Goal: Task Accomplishment & Management: Manage account settings

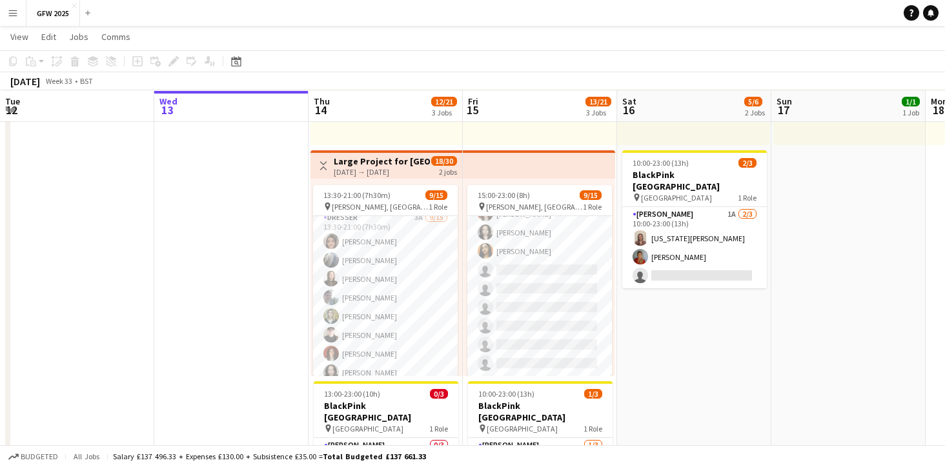
scroll to position [227, 0]
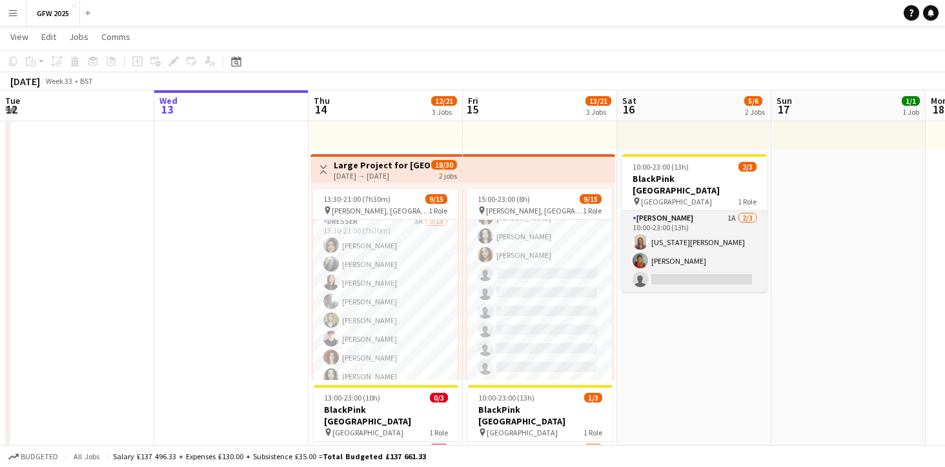
click at [706, 231] on app-card-role "[PERSON_NAME] 1A [DATE] 10:00-23:00 (13h) [US_STATE][PERSON_NAME] [PERSON_NAME]…" at bounding box center [694, 251] width 145 height 81
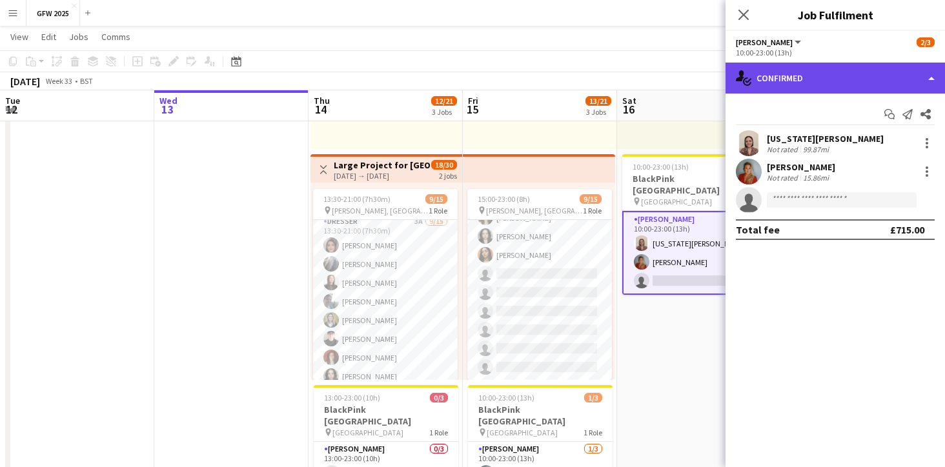
click at [912, 78] on div "single-neutral-actions-check-2 Confirmed" at bounding box center [836, 78] width 220 height 31
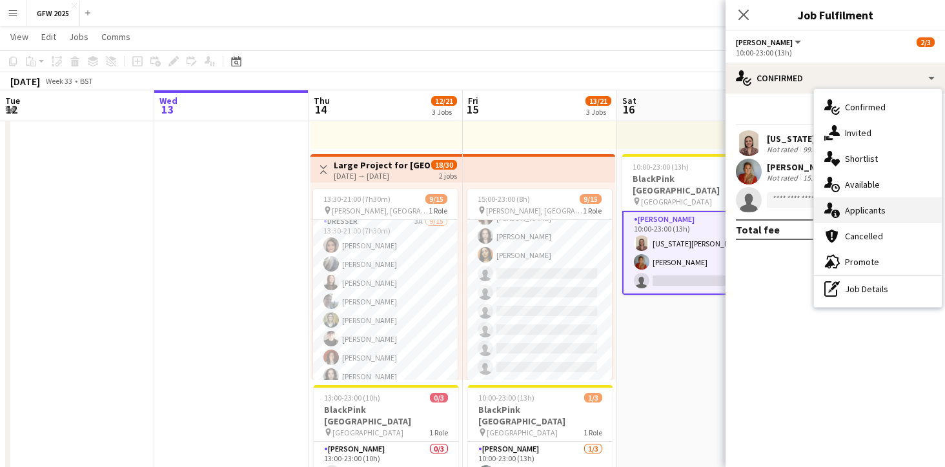
click at [885, 210] on div "single-neutral-actions-information Applicants" at bounding box center [878, 211] width 128 height 26
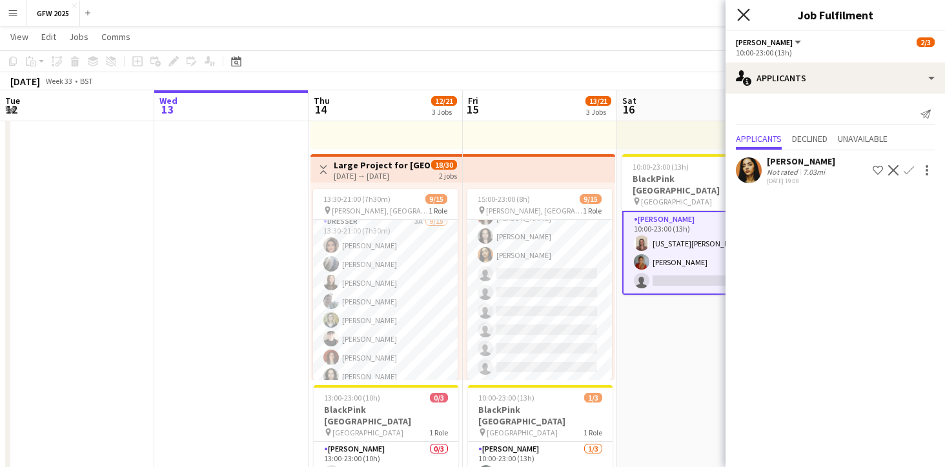
click at [739, 15] on icon "Close pop-in" at bounding box center [743, 14] width 12 height 12
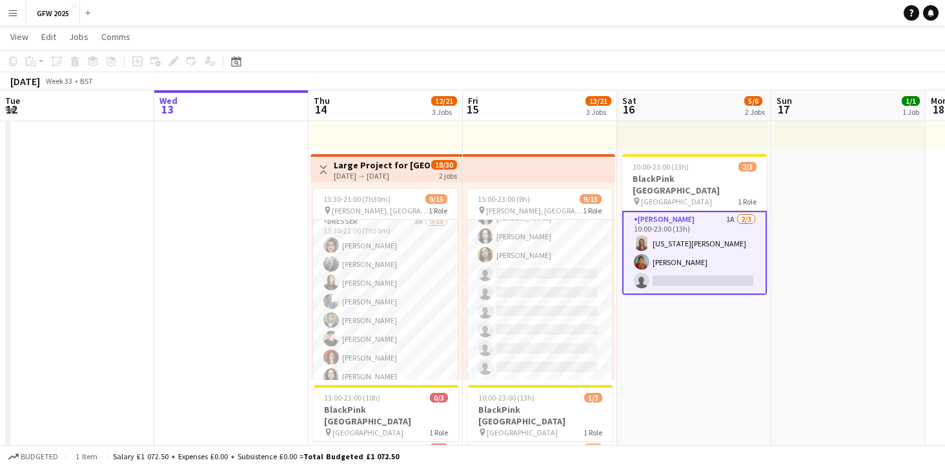
click at [654, 342] on app-date-cell "10:00-23:00 (13h) 3/3 pin [GEOGRAPHIC_DATA] 1 Role [PERSON_NAME] [DATE] 10:00-2…" at bounding box center [694, 228] width 154 height 621
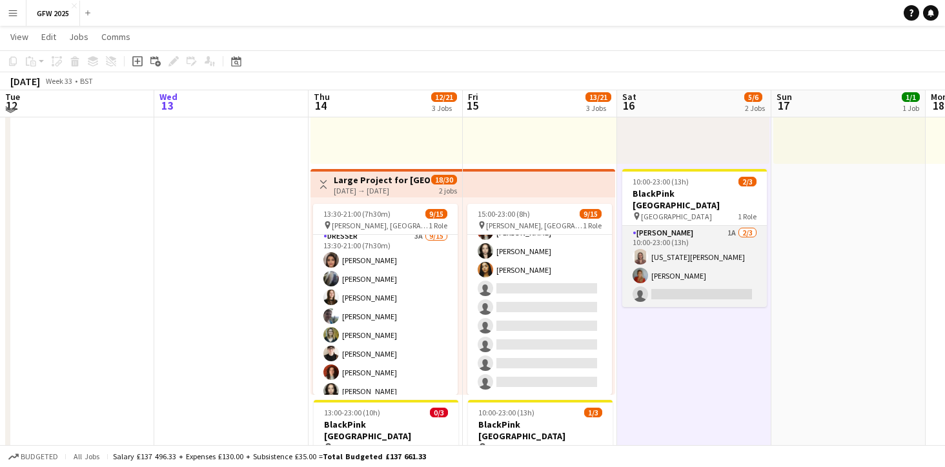
scroll to position [208, 0]
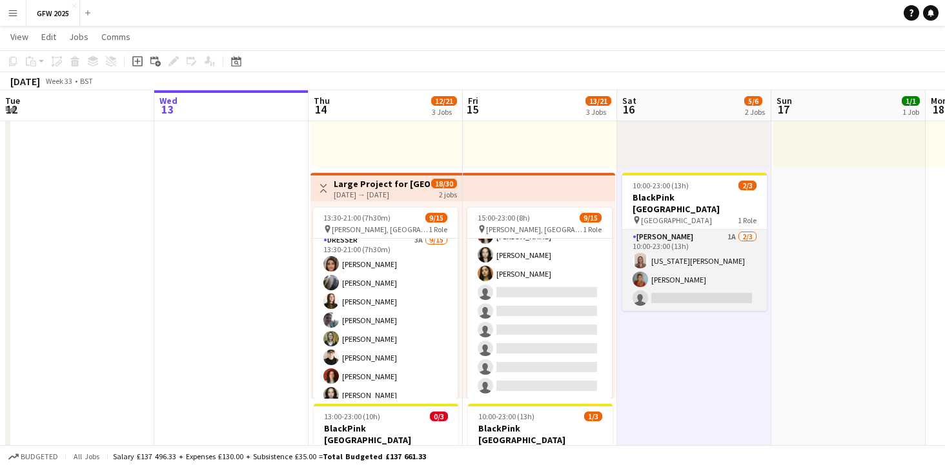
click at [710, 240] on app-card-role "[PERSON_NAME] 1A [DATE] 10:00-23:00 (13h) [US_STATE][PERSON_NAME] [PERSON_NAME]…" at bounding box center [694, 270] width 145 height 81
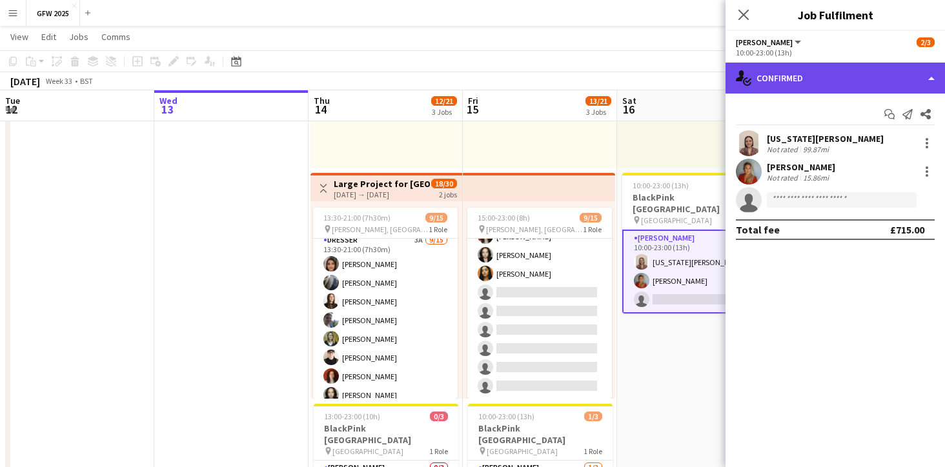
click at [908, 78] on div "single-neutral-actions-check-2 Confirmed" at bounding box center [836, 78] width 220 height 31
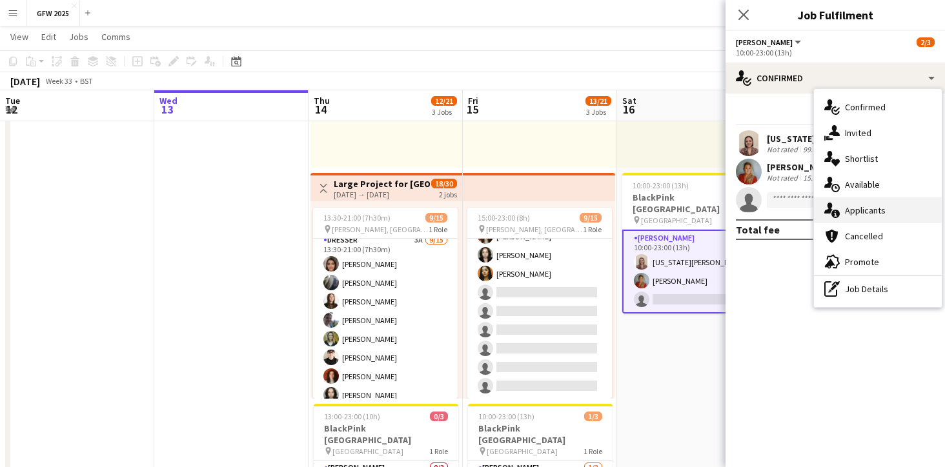
click at [883, 210] on div "single-neutral-actions-information Applicants" at bounding box center [878, 211] width 128 height 26
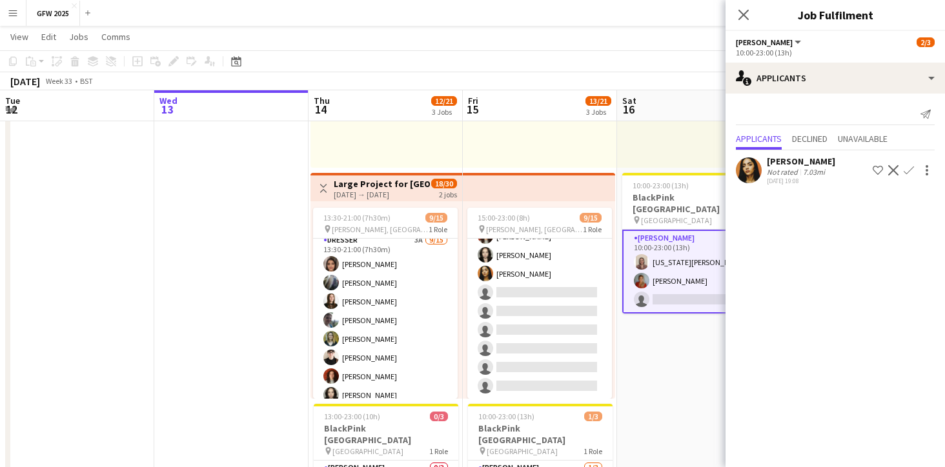
click at [907, 170] on app-icon "Confirm" at bounding box center [909, 170] width 10 height 10
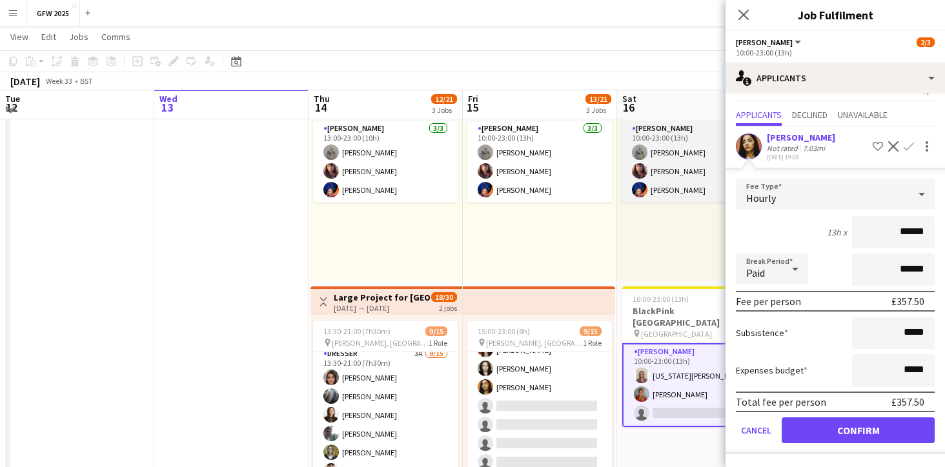
scroll to position [95, 0]
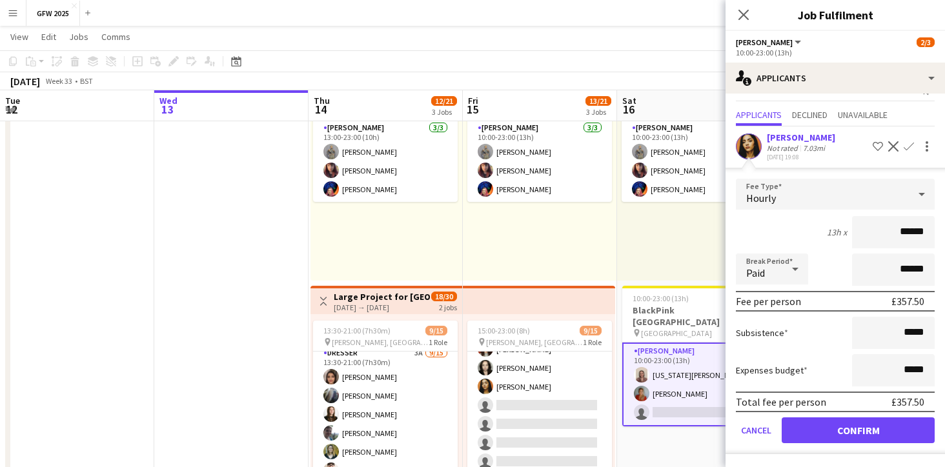
click at [863, 427] on button "Confirm" at bounding box center [858, 431] width 153 height 26
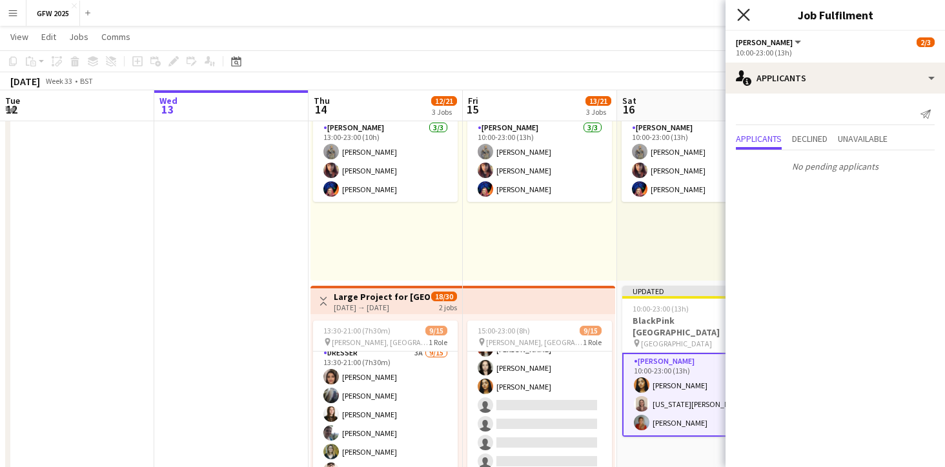
click at [744, 10] on icon "Close pop-in" at bounding box center [743, 14] width 12 height 12
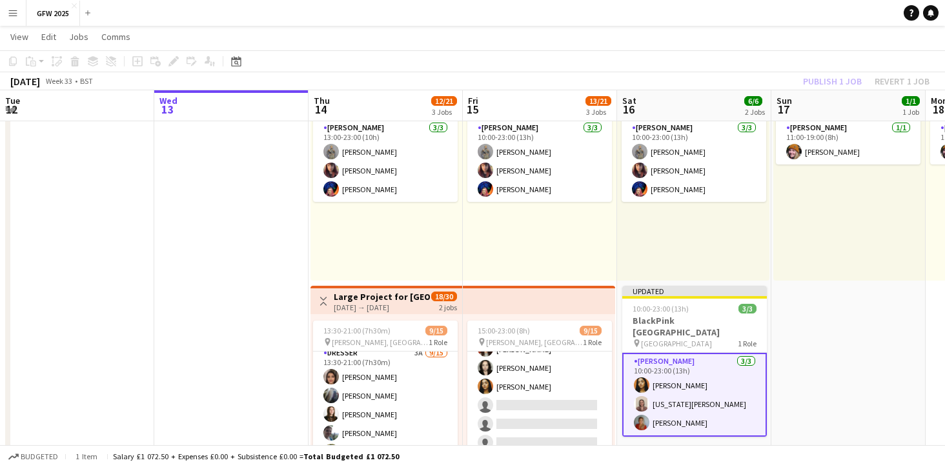
click at [834, 81] on div "Publish 1 job Revert 1 job" at bounding box center [867, 81] width 158 height 17
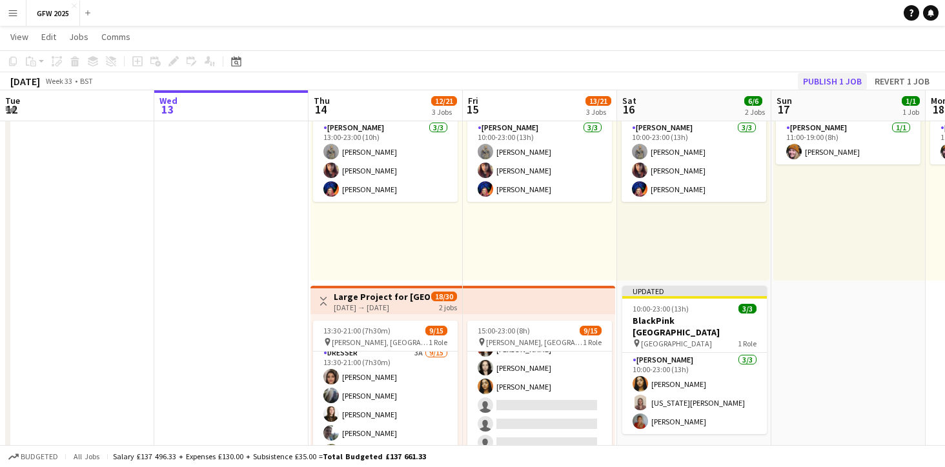
click at [837, 81] on button "Publish 1 job" at bounding box center [832, 81] width 69 height 17
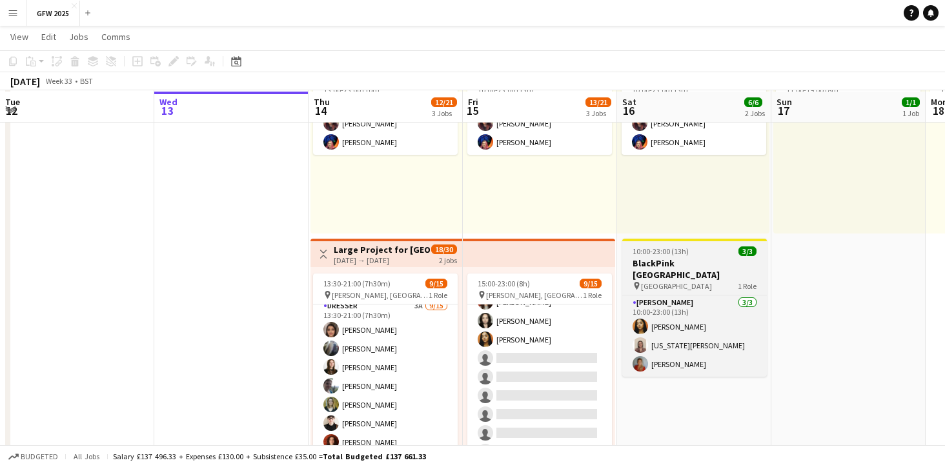
scroll to position [141, 0]
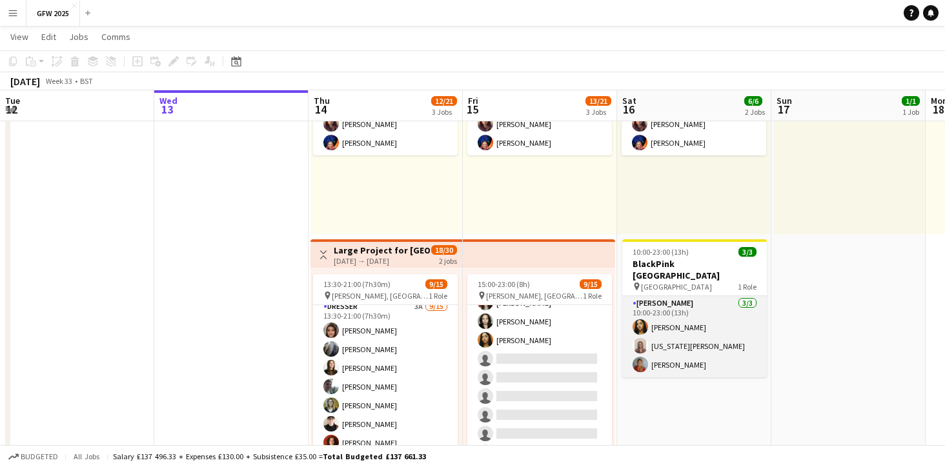
click at [688, 315] on app-card-role "[PERSON_NAME] [DATE] 10:00-23:00 (13h) [PERSON_NAME] [US_STATE][PERSON_NAME] [P…" at bounding box center [694, 336] width 145 height 81
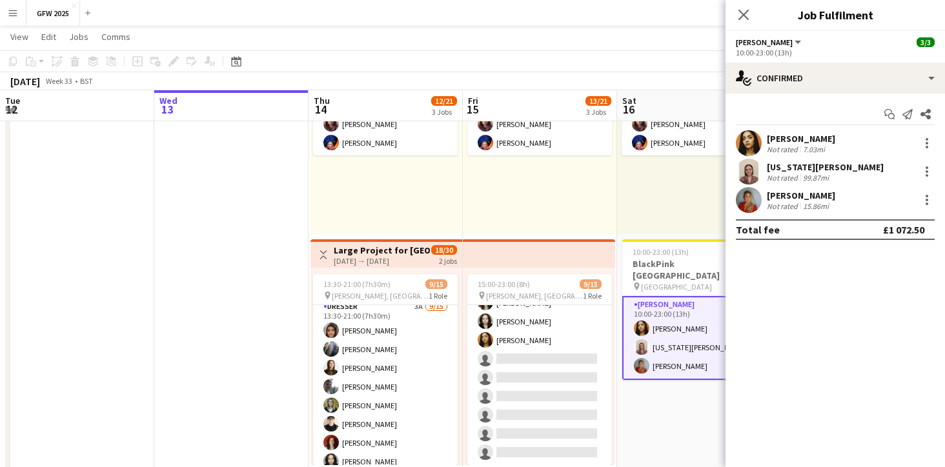
click at [786, 141] on div "[PERSON_NAME]" at bounding box center [801, 139] width 68 height 12
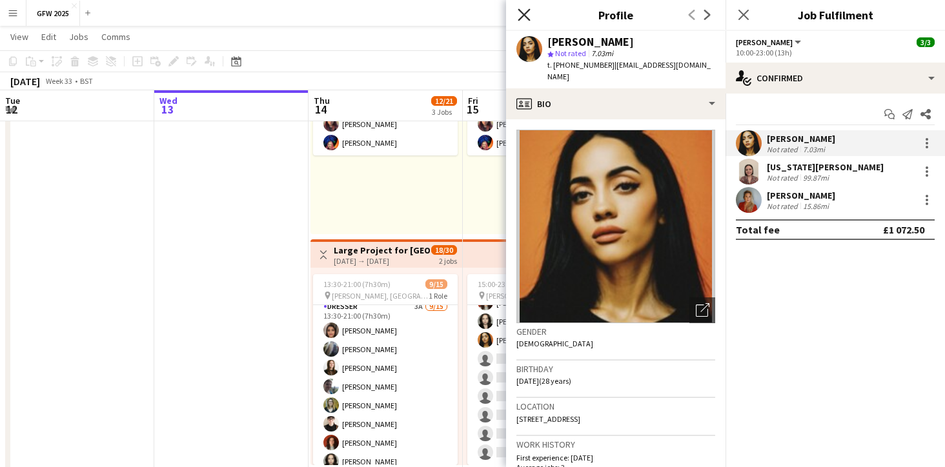
click at [525, 13] on icon "Close pop-in" at bounding box center [524, 14] width 12 height 12
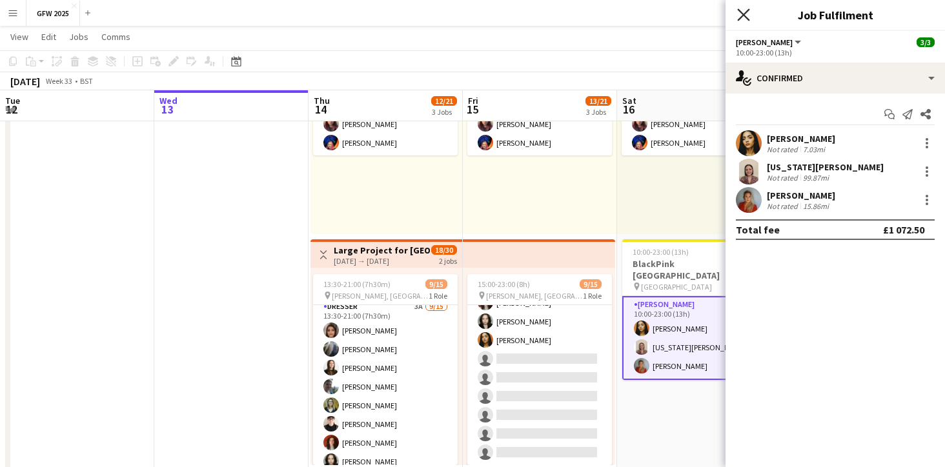
click at [742, 12] on icon "Close pop-in" at bounding box center [743, 14] width 12 height 12
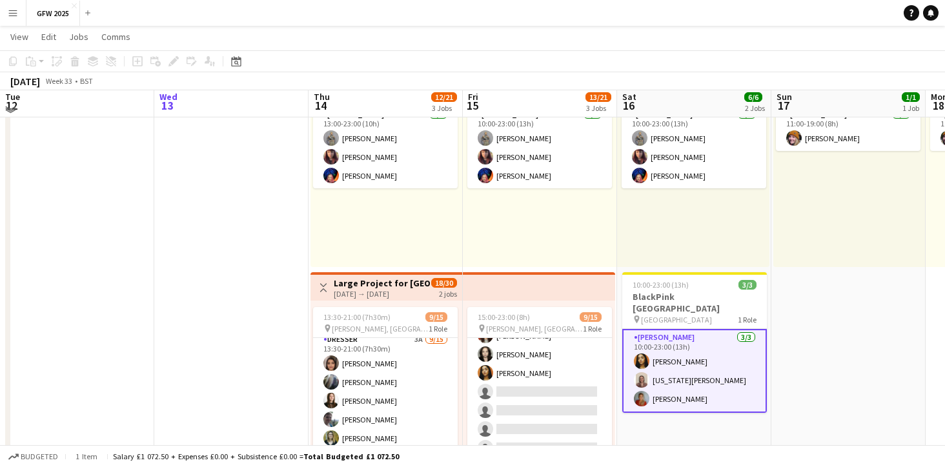
scroll to position [105, 0]
